Goal: Find specific fact: Find specific fact

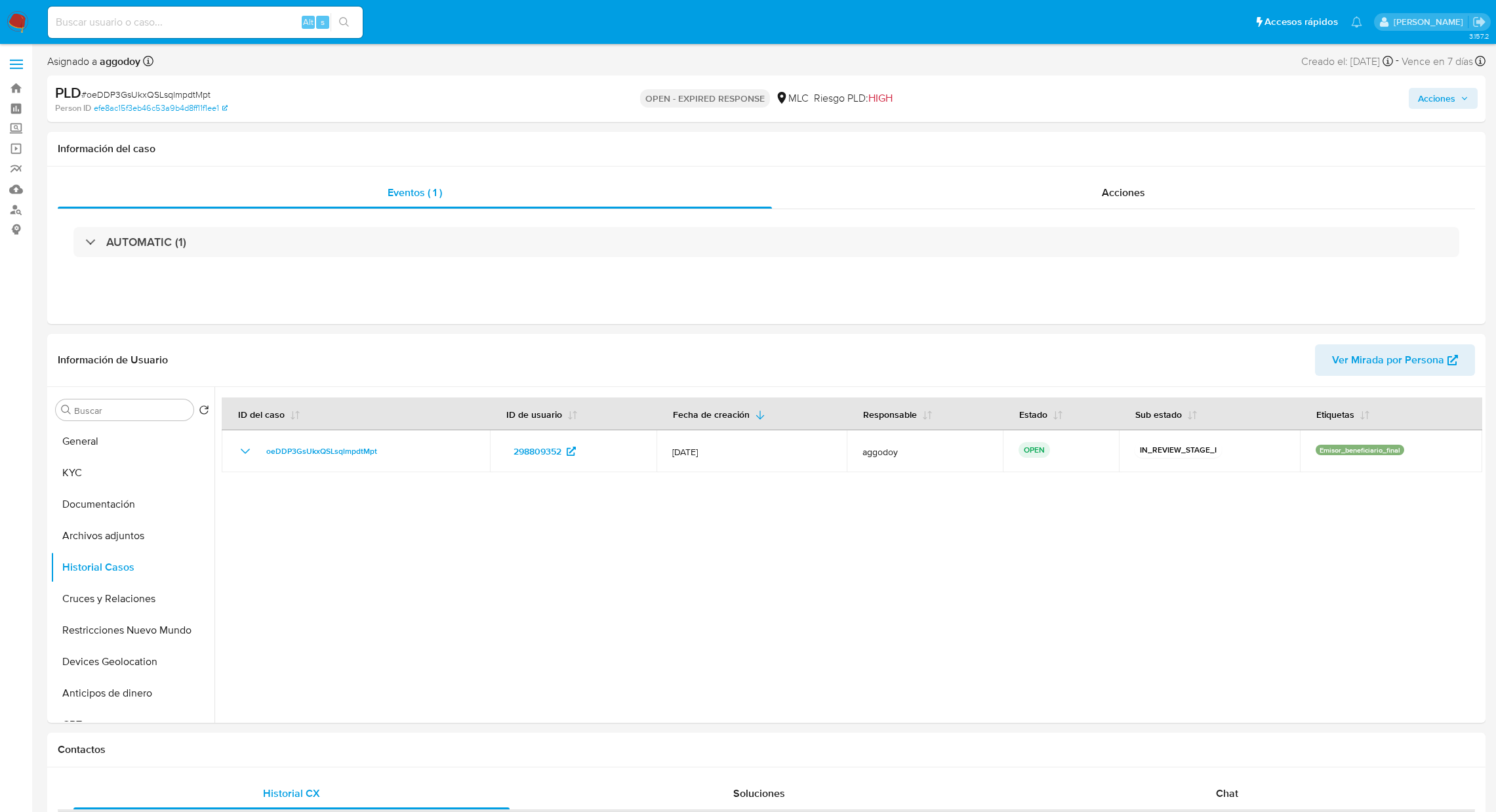
select select "10"
click at [170, 96] on span "# oeDDP3GsUkxQSLsqlmpdtMpt" at bounding box center [145, 94] width 129 height 13
click at [176, 96] on span "# oeDDP3GsUkxQSLsqlmpdtMpt" at bounding box center [145, 94] width 129 height 13
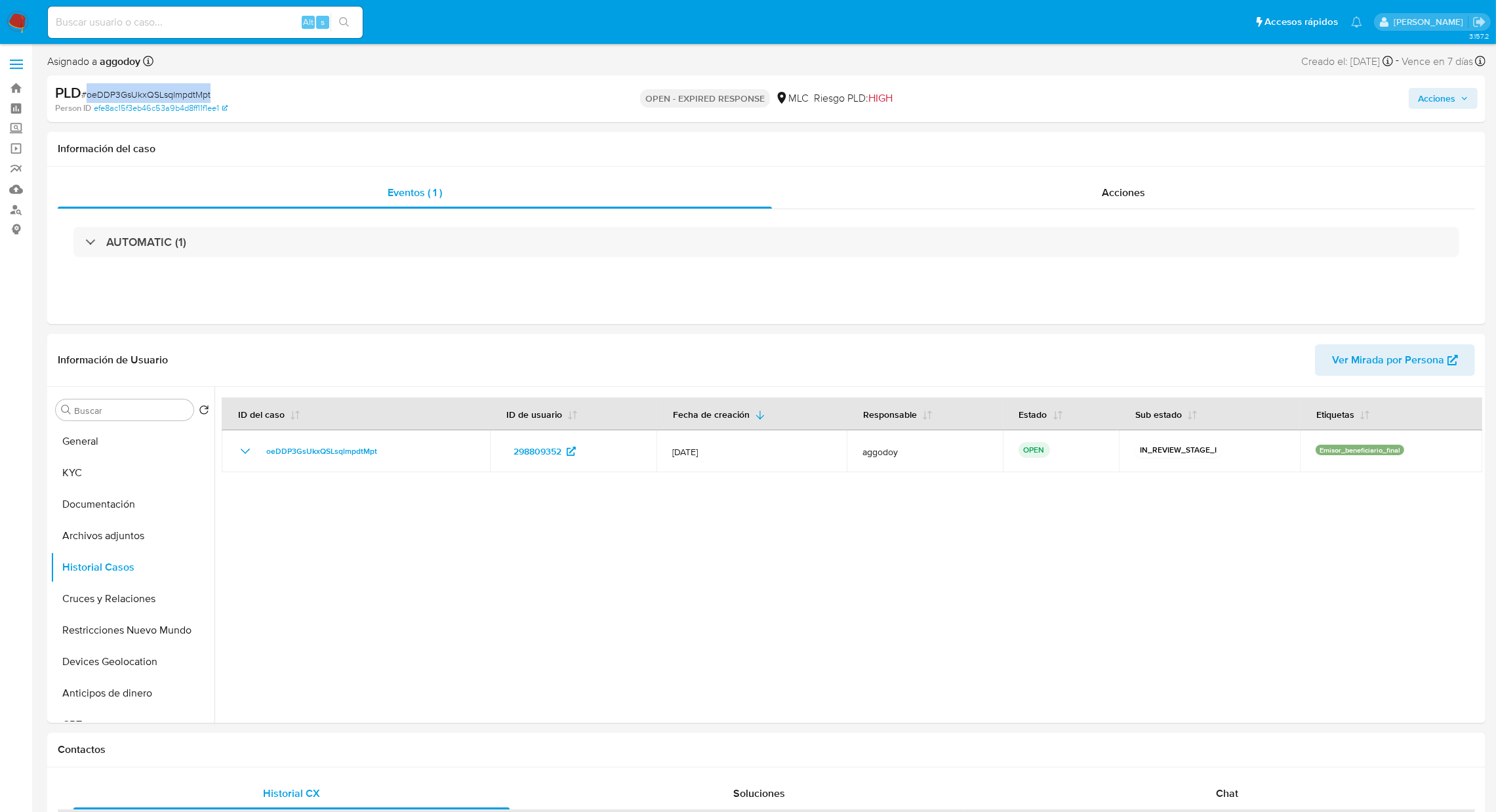
click at [176, 96] on span "# oeDDP3GsUkxQSLsqlmpdtMpt" at bounding box center [145, 94] width 129 height 13
click at [131, 437] on button "General" at bounding box center [127, 441] width 153 height 32
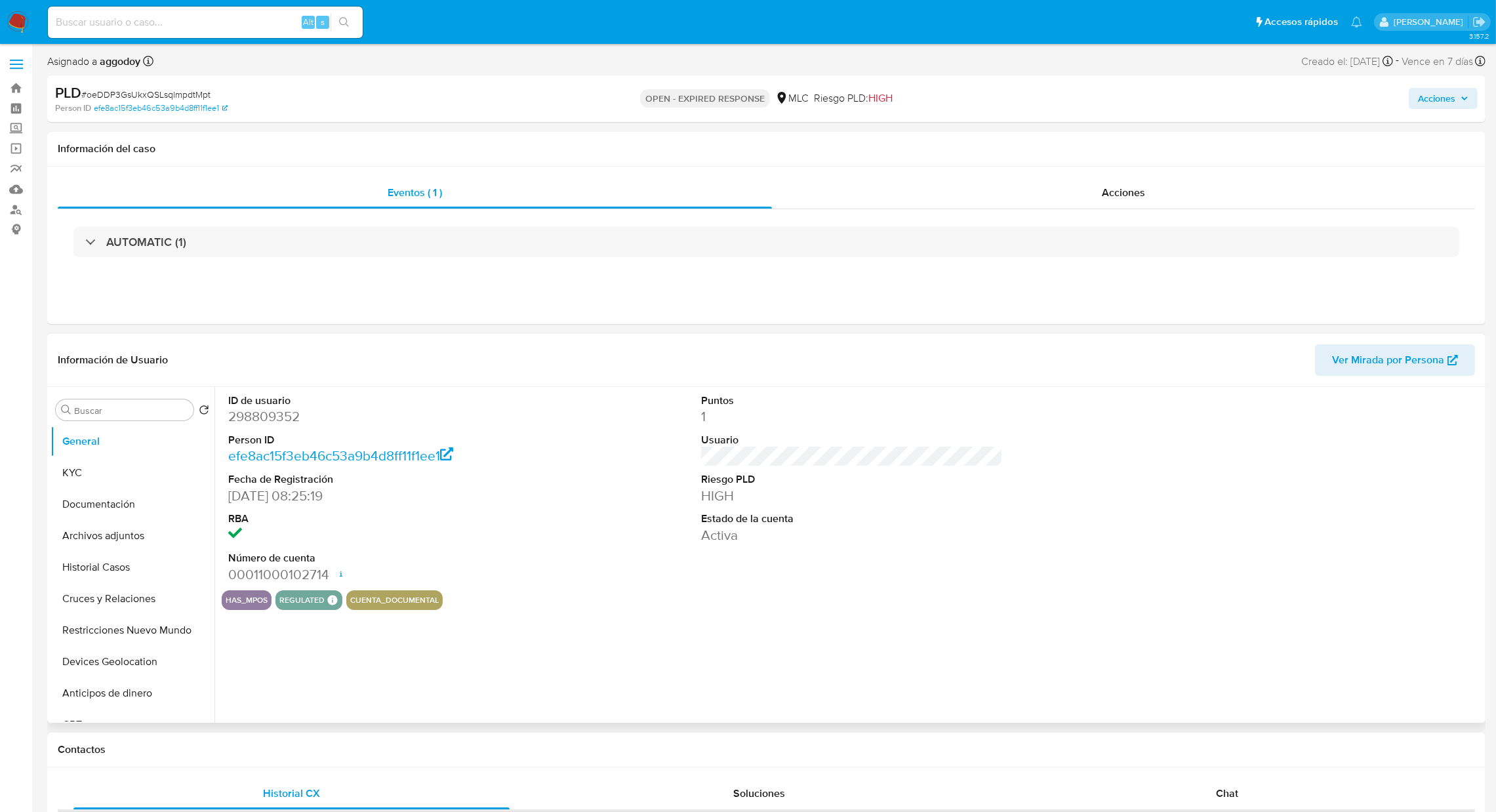
click at [281, 417] on dd "298809352" at bounding box center [379, 416] width 303 height 18
copy dd "298809352"
